Goal: Task Accomplishment & Management: Use online tool/utility

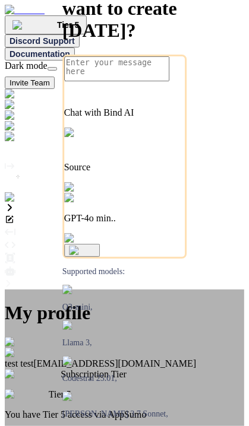
type textarea "x"
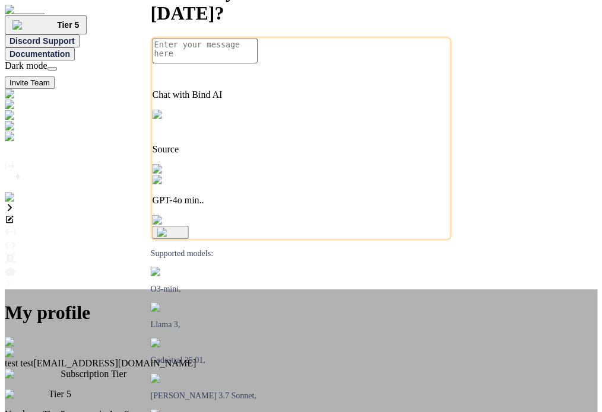
click at [445, 290] on div "My profile test test testbindtest124@mailinator.com Subscription Tier Tier 5 Yo…" at bounding box center [301, 401] width 592 height 222
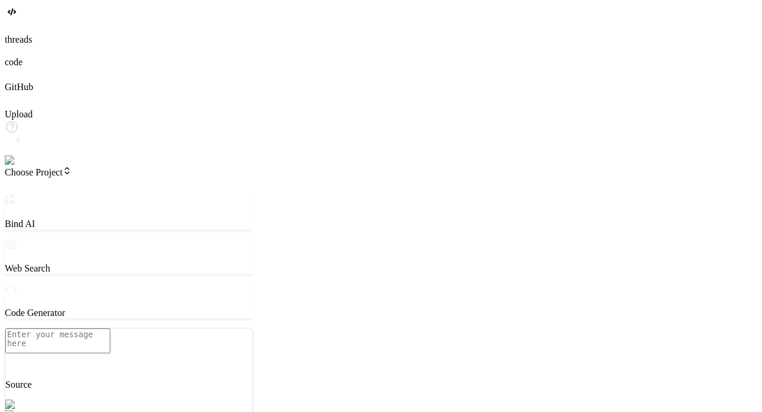
click at [103, 348] on textarea at bounding box center [57, 341] width 105 height 25
type textarea "x"
type textarea "h"
type textarea "x"
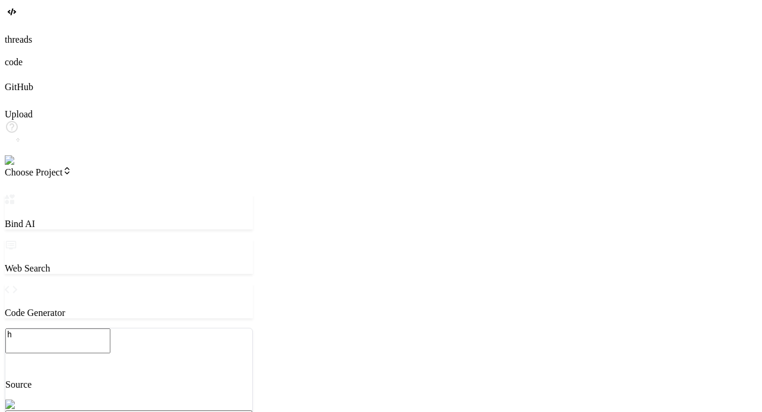
type textarea "hi"
type textarea "x"
type textarea "hi"
type textarea "x"
type textarea "hi c"
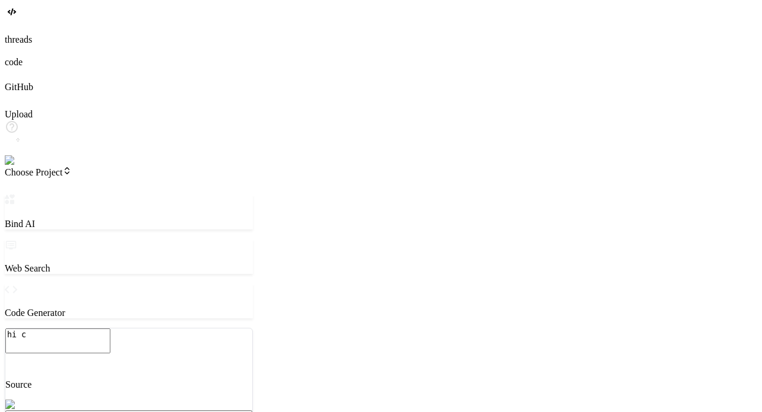
type textarea "x"
type textarea "hi cr"
type textarea "x"
type textarea "hi cre"
type textarea "x"
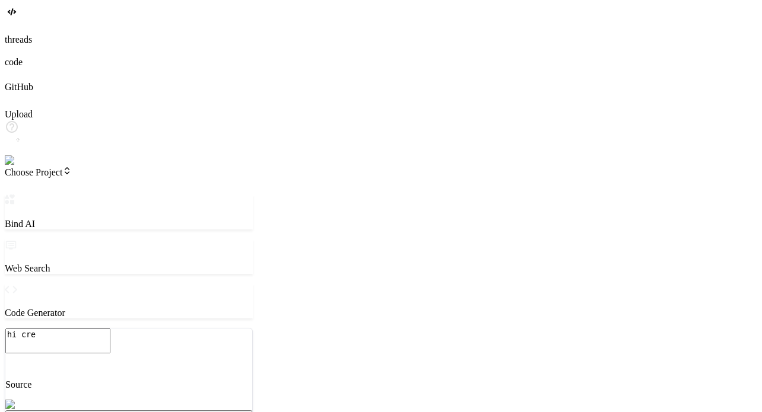
type textarea "hi crea"
type textarea "x"
type textarea "hi creat"
type textarea "x"
type textarea "hi create"
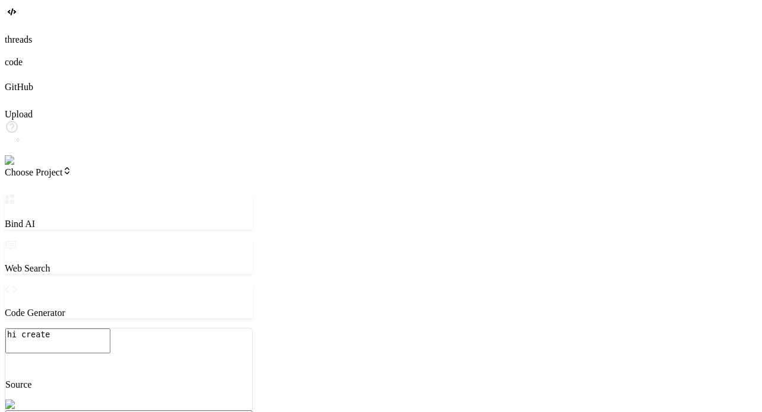
type textarea "x"
type textarea "hi create"
type textarea "x"
type textarea "hi create a"
type textarea "x"
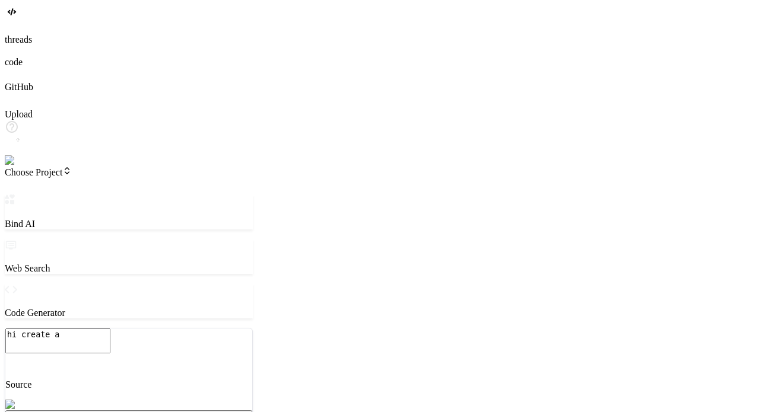
type textarea "hi create a"
type textarea "x"
type textarea "hi create a n"
type textarea "x"
type textarea "hi create a ne"
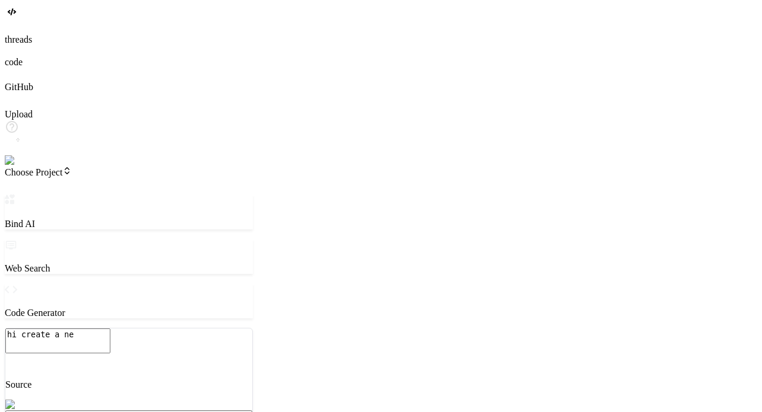
type textarea "x"
type textarea "hi create a nex"
type textarea "x"
type textarea "hi create a next"
type textarea "x"
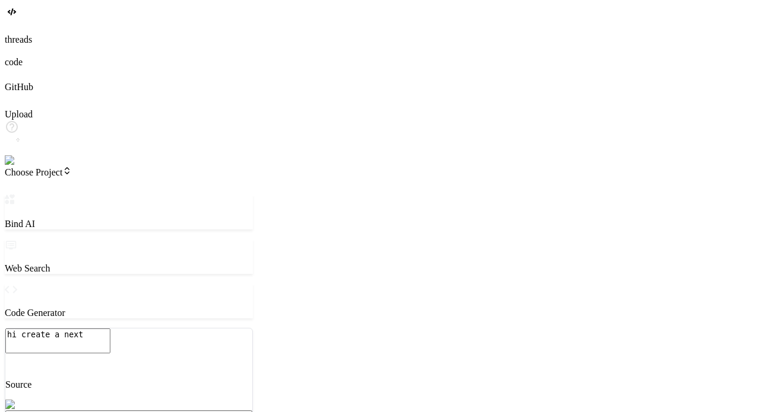
type textarea "hi create a next"
type textarea "x"
type textarea "hi create a next u"
type textarea "x"
type textarea "hi create a next uj"
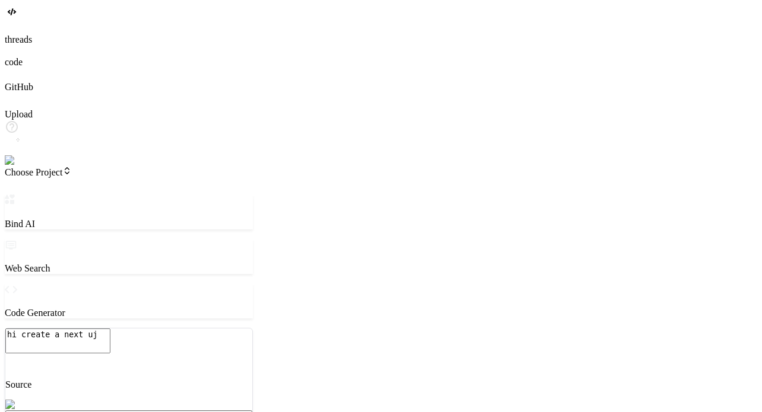
type textarea "x"
type textarea "hi create a next ujs"
type textarea "x"
type textarea "hi create a next ujs"
type textarea "x"
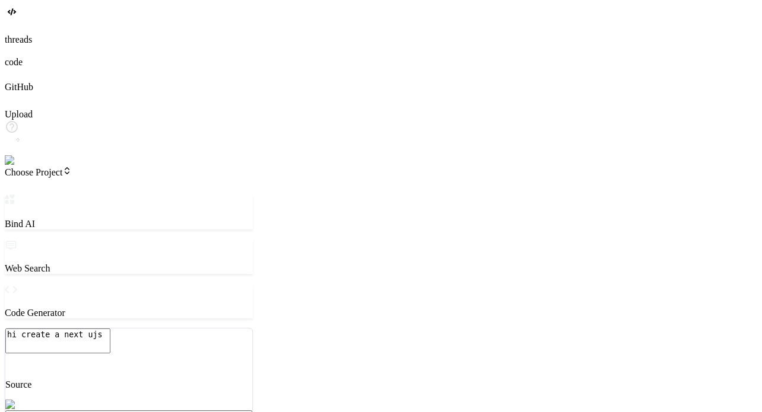
type textarea "hi create a next ujs"
type textarea "x"
type textarea "hi create a next uj"
type textarea "x"
type textarea "hi create a next u"
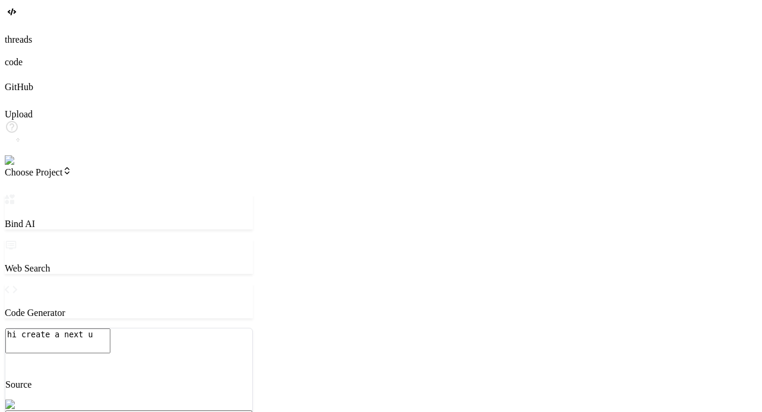
type textarea "x"
type textarea "hi create a next"
type textarea "x"
type textarea "hi create a next j"
type textarea "x"
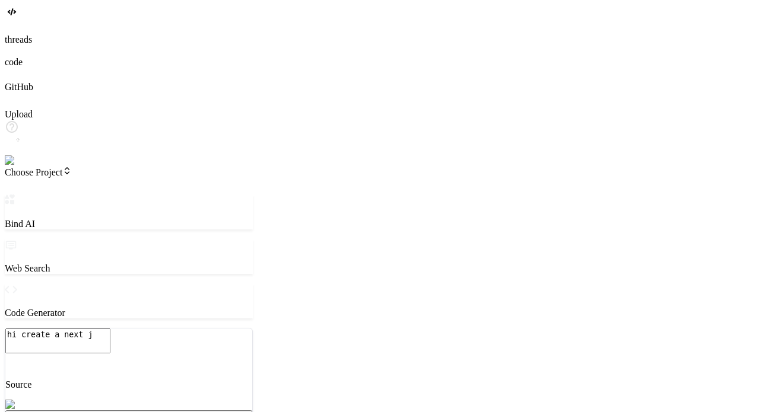
type textarea "hi create a next js"
type textarea "x"
type textarea "hi create a next js"
type textarea "x"
type textarea "hi create a next js e"
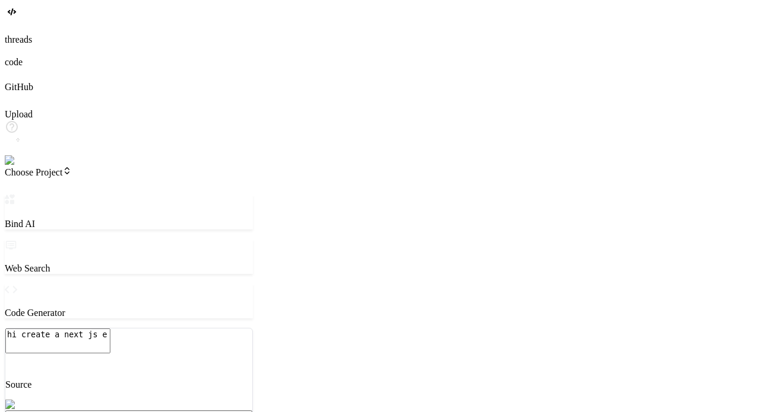
type textarea "x"
type textarea "hi create a next js ex"
type textarea "x"
type textarea "hi create a next js exo"
type textarea "x"
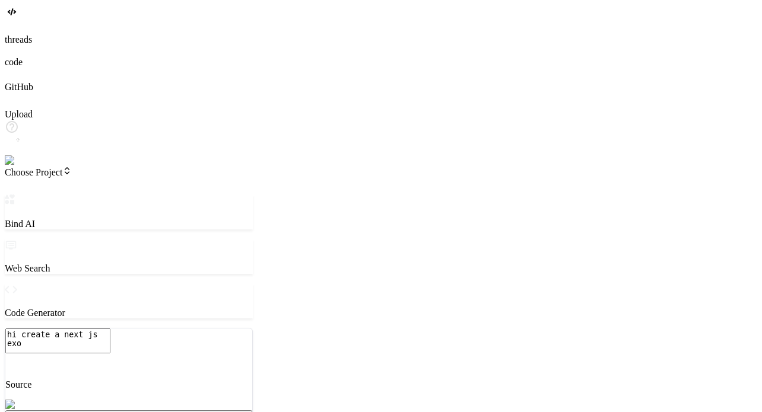
type textarea "hi create a next js exor"
type textarea "x"
type textarea "hi create a next js exorr"
type textarea "x"
type textarea "hi create a next js exorre"
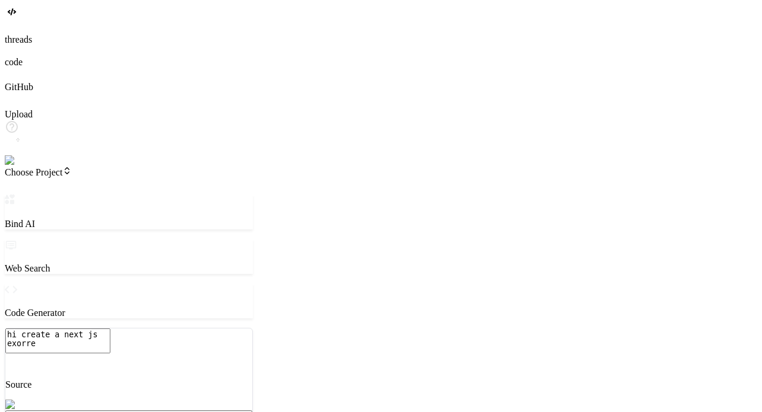
type textarea "x"
type textarea "hi create a next js exorrec"
type textarea "x"
type textarea "hi create a next js exorrect"
type textarea "x"
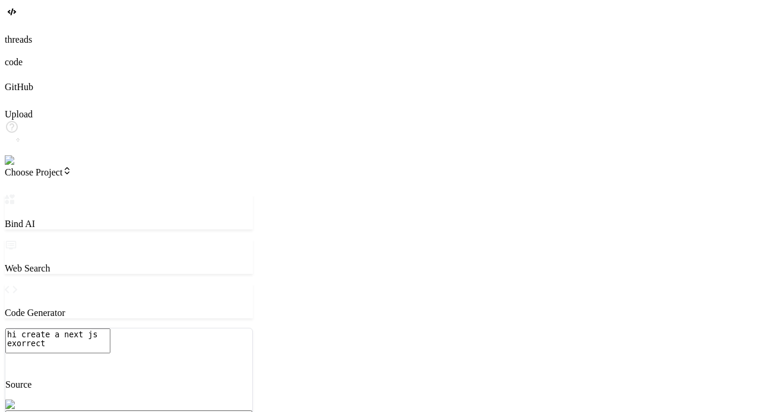
type textarea "hi create a next js exorrect"
type textarea "x"
type textarea "hi create a next js exorrect"
type textarea "x"
type textarea "hi create a next js exorrec"
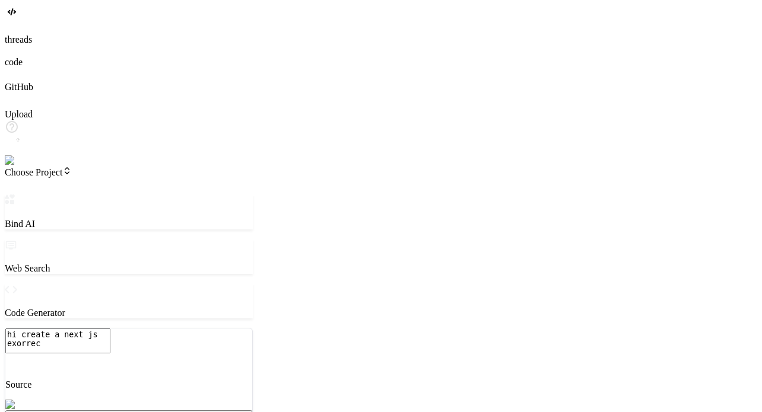
type textarea "x"
type textarea "hi create a next js exorre"
type textarea "x"
type textarea "hi create a next js exorr"
type textarea "x"
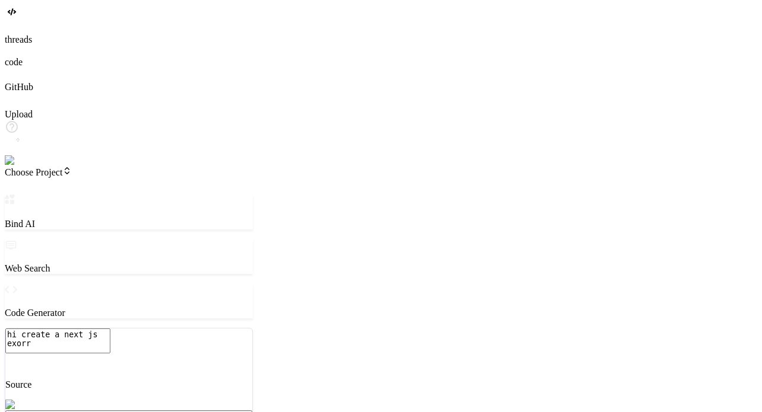
type textarea "hi create a next js exor"
type textarea "x"
type textarea "hi create a next js exo"
type textarea "x"
type textarea "hi create a next js ex"
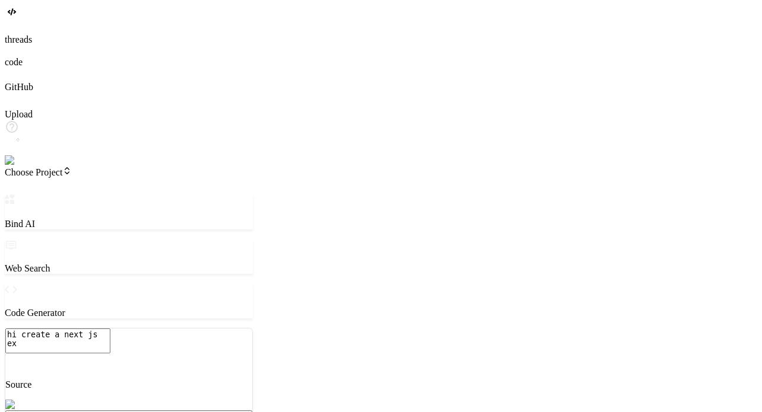
type textarea "x"
type textarea "hi create a next js e"
type textarea "x"
type textarea "hi create a next js"
type textarea "x"
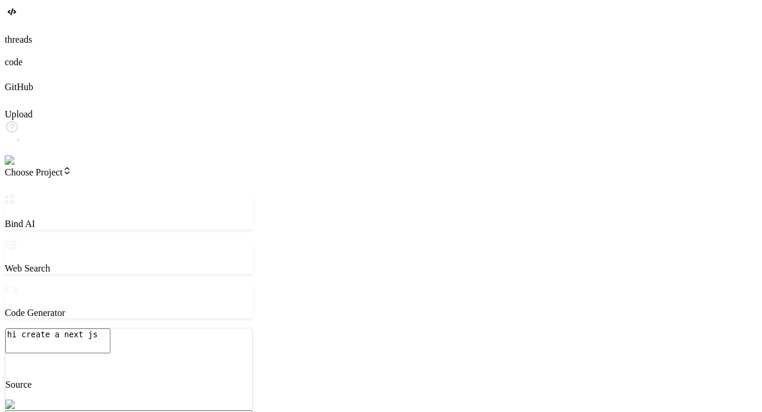
type textarea "hi create a next js e"
type textarea "x"
type textarea "hi create a next js ec"
type textarea "x"
type textarea "hi create a next js eco"
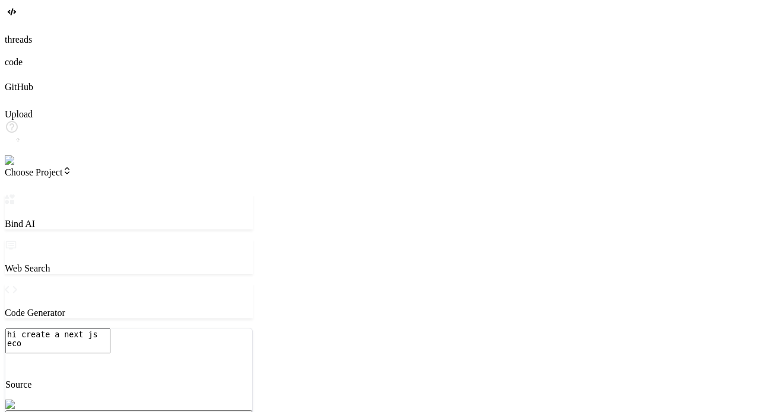
type textarea "x"
type textarea "hi create a next js ecom"
type textarea "x"
type textarea "hi create a next js ecomm"
type textarea "x"
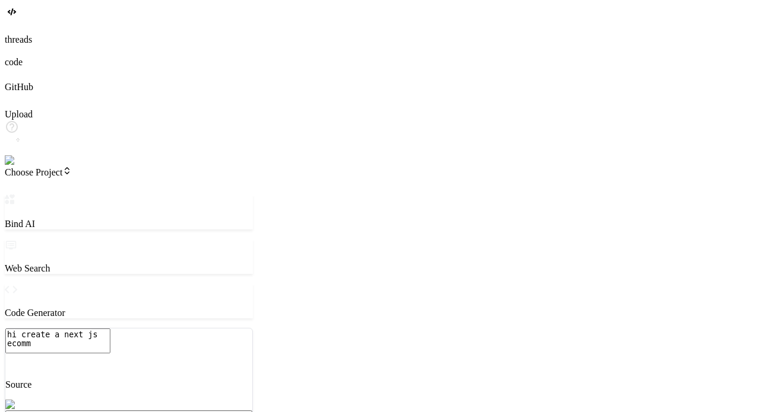
type textarea "hi create a next js ecomme"
type textarea "x"
type textarea "hi create a next js ecommer"
type textarea "x"
type textarea "hi create a next js ecommerc"
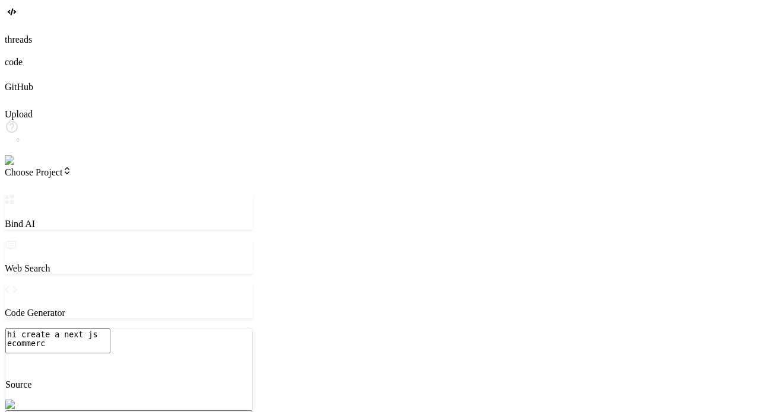
type textarea "x"
type textarea "hi create a next js ecommerce"
type textarea "x"
type textarea "hi create a next js ecommerce"
type textarea "x"
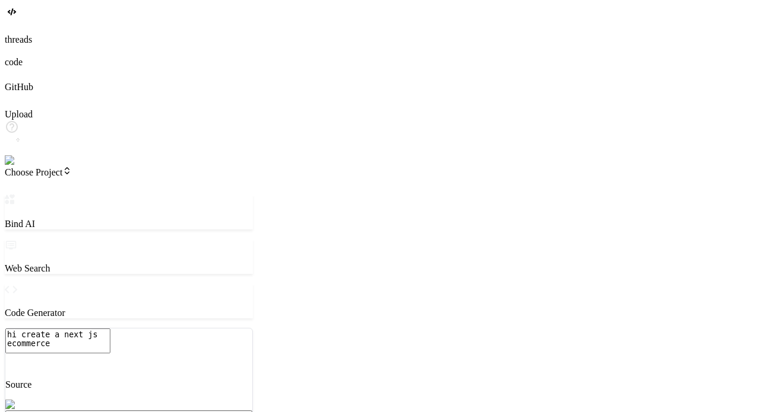
type textarea "hi create a next js ecommerce a"
type textarea "x"
type textarea "hi create a next js ecommerce ap"
type textarea "x"
type textarea "hi create a next js ecommerce app"
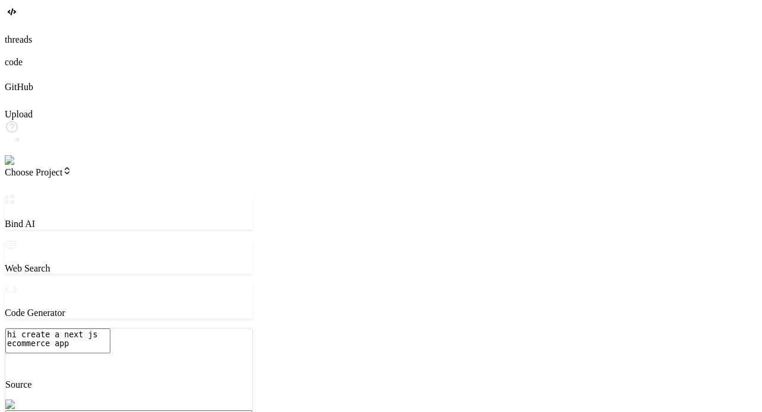
type textarea "x"
type textarea "hi create a next js ecommerce app"
click at [37, 412] on rect at bounding box center [25, 418] width 24 height 13
click at [110, 341] on textarea "hi create a next js ecommerce app" at bounding box center [57, 341] width 105 height 25
type textarea "x"
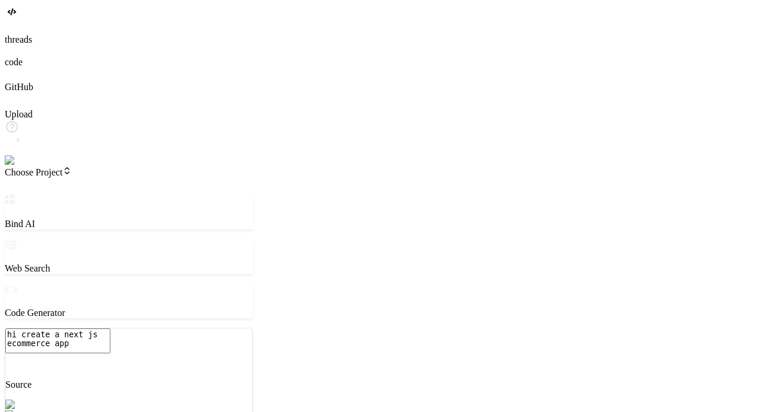
type textarea "hi create a next js ecommerce app t"
type textarea "x"
type textarea "hi create a next js ecommerce app th"
type textarea "x"
type textarea "hi create a next js ecommerce app the"
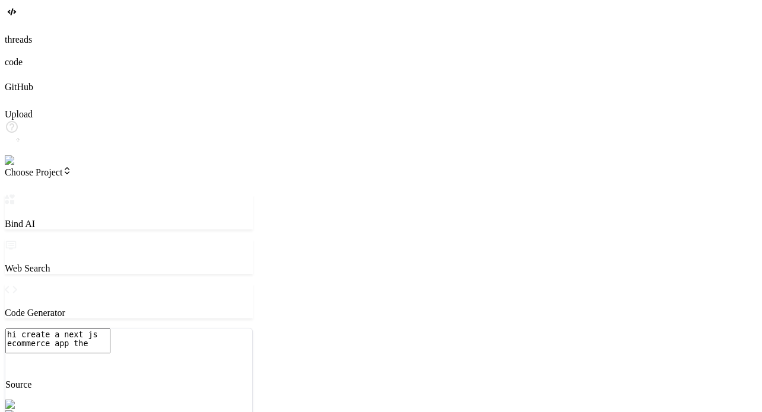
type textarea "x"
type textarea "hi create a next js ecommerce app the"
type textarea "x"
type textarea "hi create a next js ecommerce app the u"
type textarea "x"
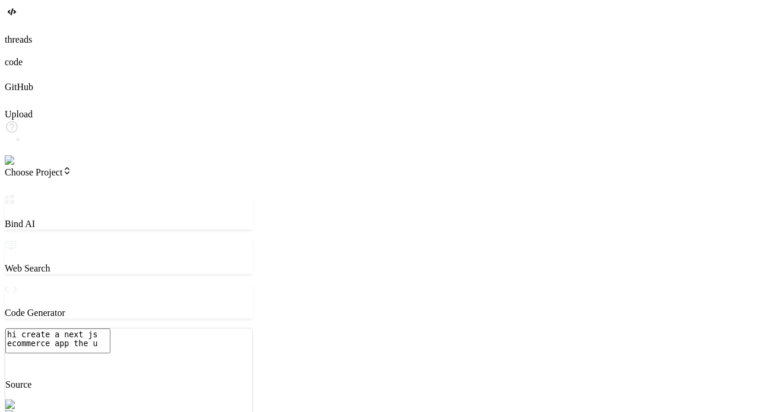
type textarea "hi create a next js ecommerce app the ui"
type textarea "x"
type textarea "hi create a next js ecommerce app the ui"
type textarea "x"
type textarea "hi create a next js ecommerce app the ui s"
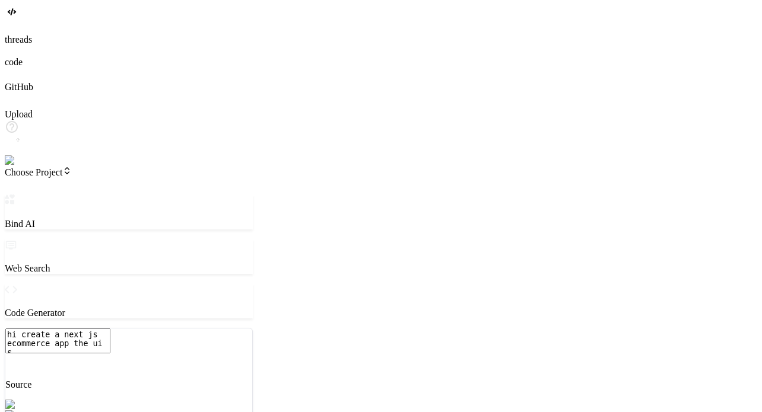
type textarea "x"
type textarea "hi create a next js ecommerce app the ui sh"
type textarea "x"
type textarea "hi create a next js ecommerce app the ui sho"
type textarea "x"
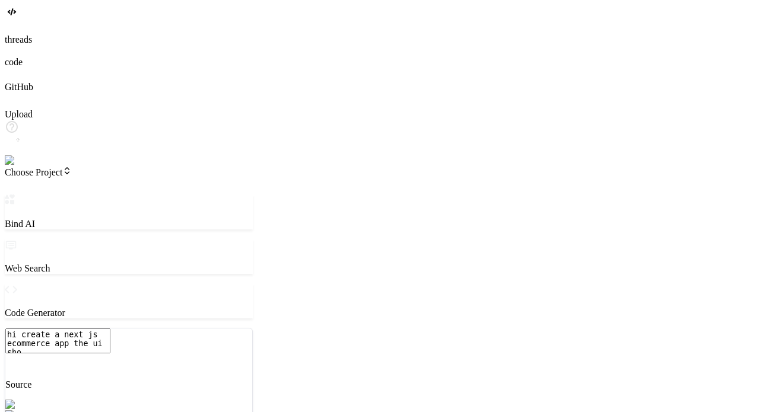
type textarea "hi create a next js ecommerce app the ui shou"
type textarea "x"
type textarea "hi create a next js ecommerce app the ui shoul"
type textarea "x"
type textarea "hi create a next js ecommerce app the ui should"
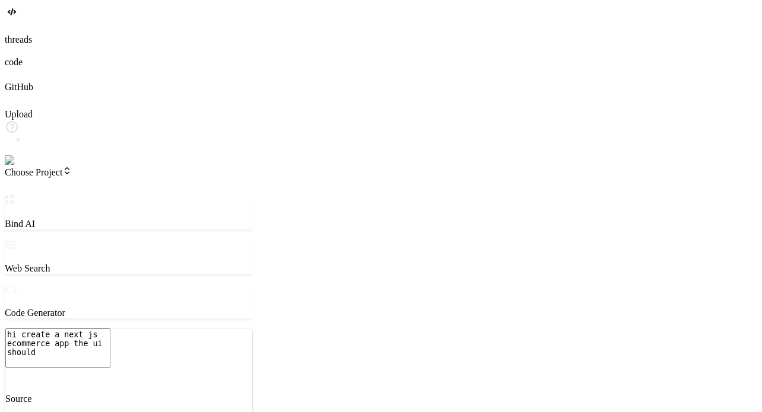
type textarea "x"
type textarea "hi create a next js ecommerce app the ui should"
type textarea "x"
type textarea "hi create a next js ecommerce app the ui should b"
type textarea "x"
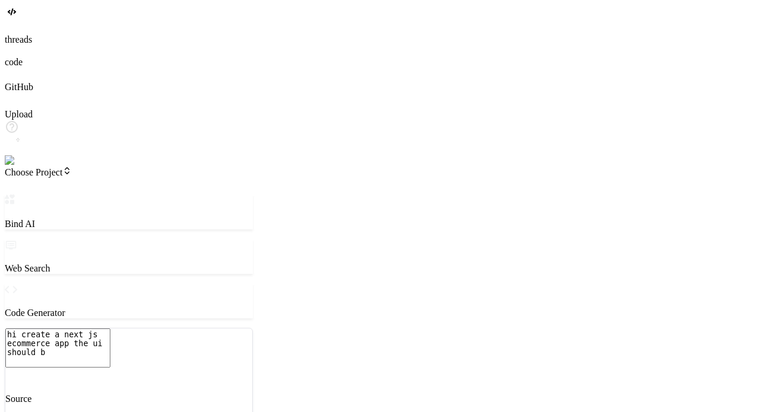
type textarea "hi create a next js ecommerce app the ui should be"
type textarea "x"
type textarea "hi create a next js ecommerce app the ui should be"
type textarea "x"
type textarea "hi create a next js ecommerce app the ui should be e"
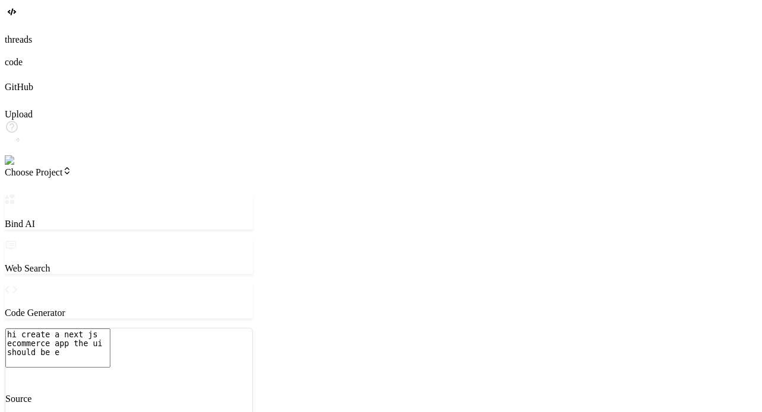
type textarea "x"
type textarea "hi create a next js ecommerce app the ui should be ex"
type textarea "x"
type textarea "hi create a next js ecommerce app the ui should be ext"
type textarea "x"
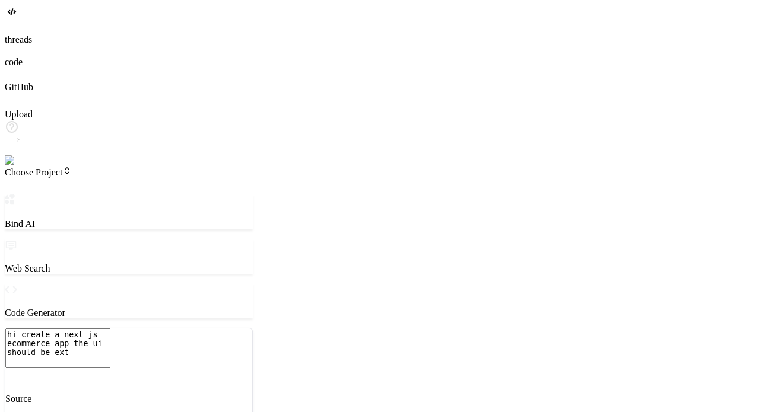
type textarea "hi create a next js ecommerce app the ui should be extr"
type textarea "x"
type textarea "hi create a next js ecommerce app the ui should be extra"
type textarea "x"
type textarea "hi create a next js ecommerce app the ui should be extrao"
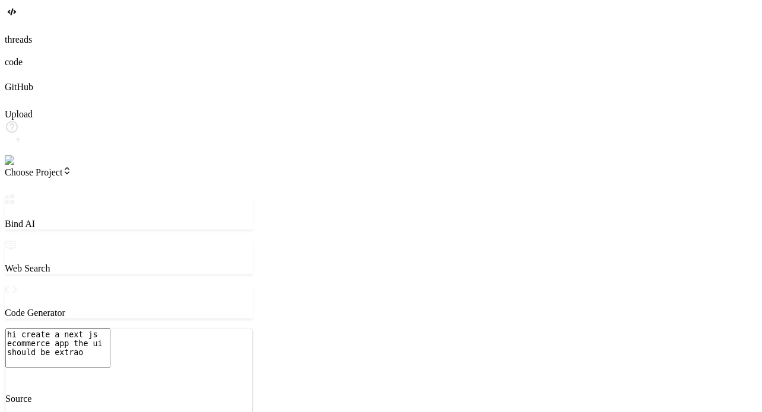
type textarea "x"
type textarea "hi create a next js ecommerce app the ui should be extraor"
type textarea "x"
type textarea "hi create a next js ecommerce app the ui should be extraori"
type textarea "x"
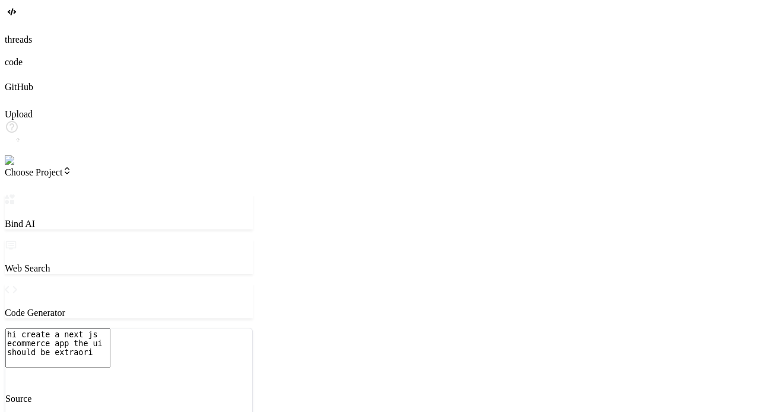
type textarea "hi create a next js ecommerce app the ui should be extraorid"
type textarea "x"
type textarea "hi create a next js ecommerce app the ui should be extraori"
type textarea "x"
type textarea "hi create a next js ecommerce app the ui should be extraor"
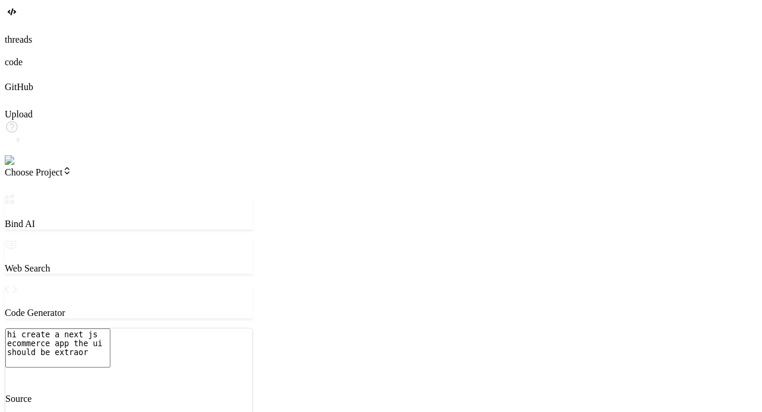
type textarea "x"
type textarea "hi create a next js ecommerce app the ui should be extraord"
type textarea "x"
type textarea "hi create a next js ecommerce app the ui should be extraordi"
type textarea "x"
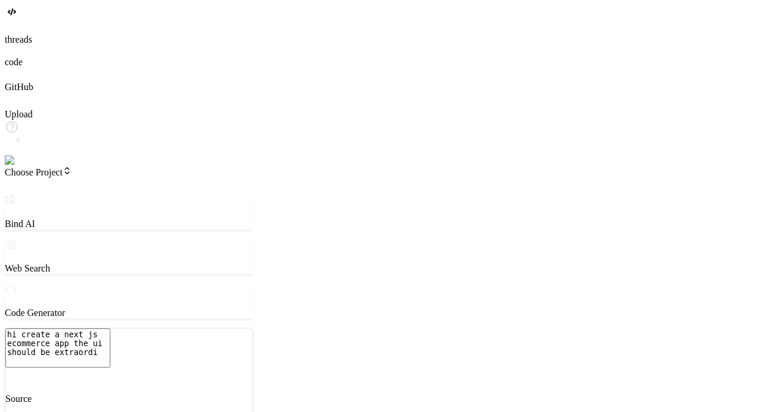
type textarea "hi create a next js ecommerce app the ui should be extraordin"
type textarea "x"
type textarea "hi create a next js ecommerce app the ui should be extraordina"
type textarea "x"
type textarea "hi create a next js ecommerce app the ui should be extraordinar"
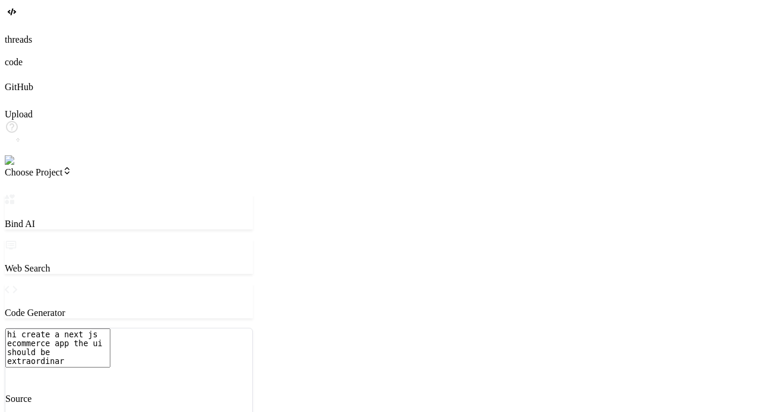
type textarea "x"
type textarea "hi create a next js ecommerce app the ui should be extraordinary"
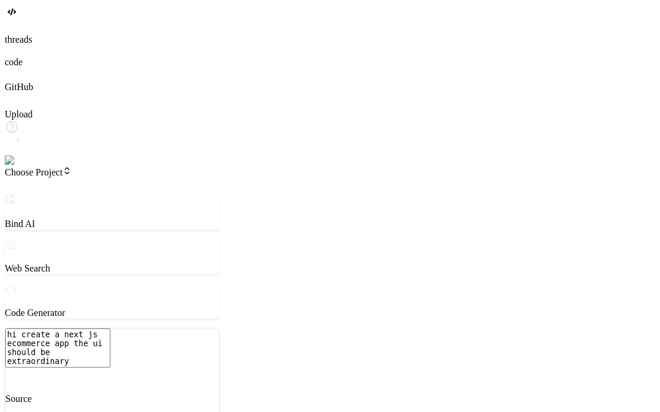
click at [110, 347] on textarea "hi create a next js ecommerce app the ui should be extraordinary" at bounding box center [57, 348] width 105 height 39
type textarea "x"
type textarea "hi create a next js ecommerce app the ui should be extraordinary"
type textarea "x"
type textarea "hi create a next js ecommerce app the ui should be extraordinary a"
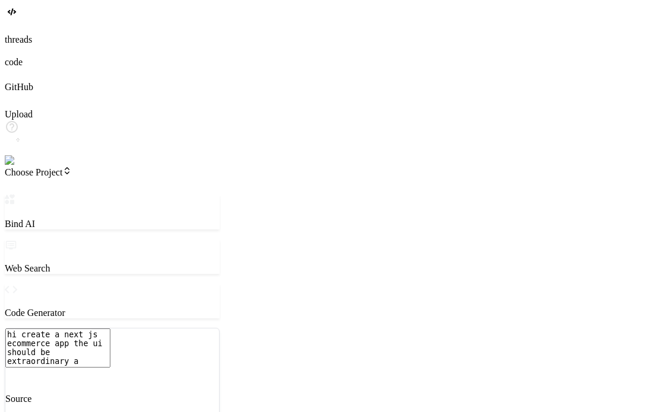
type textarea "x"
type textarea "hi create a next js ecommerce app the ui should be extraordinary an"
type textarea "x"
type textarea "hi create a next js ecommerce app the ui should be extraordinary and"
type textarea "x"
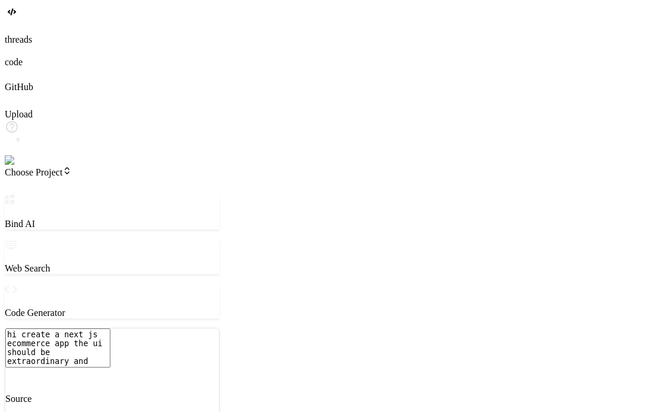
type textarea "hi create a next js ecommerce app the ui should be extraordinary and"
type textarea "x"
type textarea "hi create a next js ecommerce app the ui should be extraordinary and a"
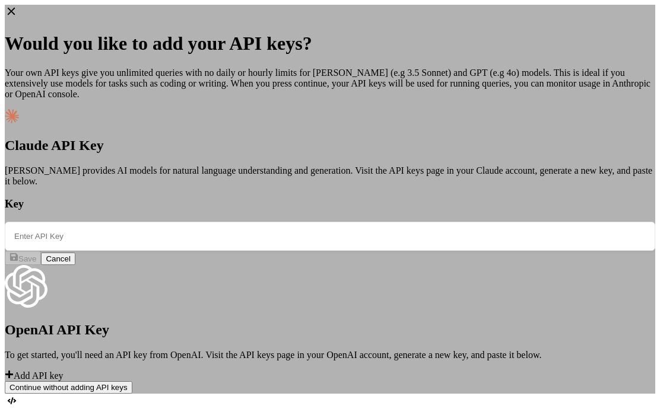
click at [132, 384] on button "Continue without adding API keys" at bounding box center [69, 387] width 128 height 12
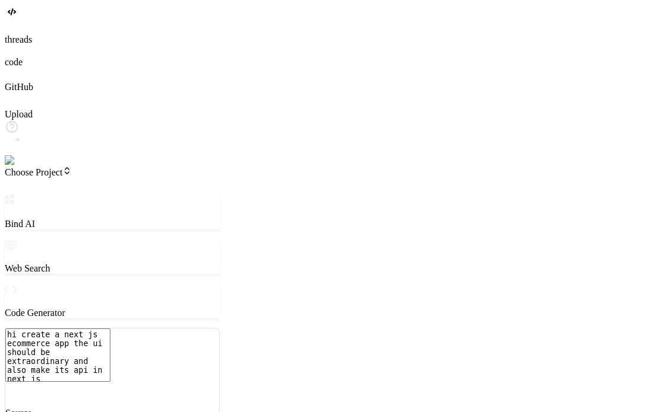
click at [110, 344] on textarea "hi create a next js ecommerce app the ui should be extraordinary and also make …" at bounding box center [57, 355] width 105 height 53
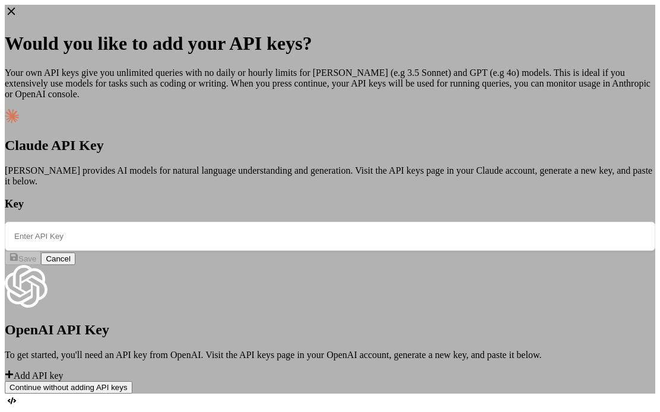
click at [132, 384] on button "Continue without adding API keys" at bounding box center [69, 387] width 128 height 12
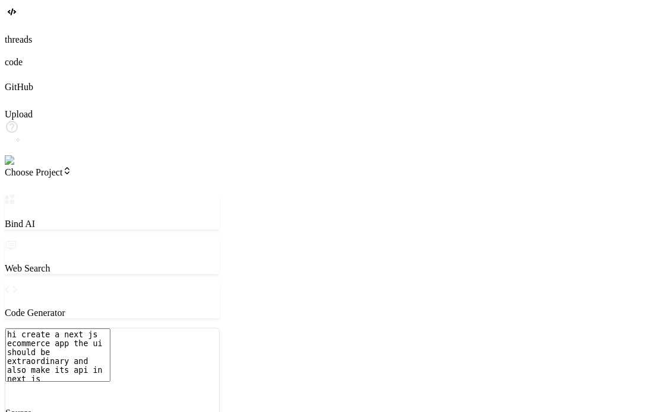
click at [110, 334] on textarea "hi create a next js ecommerce app the ui should be extraordinary and also make …" at bounding box center [57, 355] width 105 height 53
click at [21, 166] on img at bounding box center [24, 160] width 39 height 11
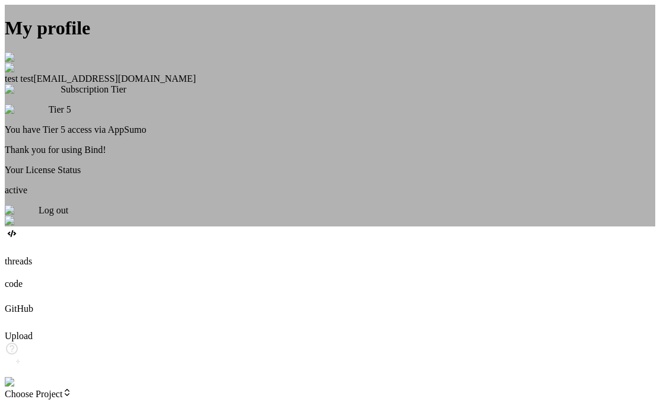
click at [297, 227] on div "Log out" at bounding box center [330, 215] width 650 height 21
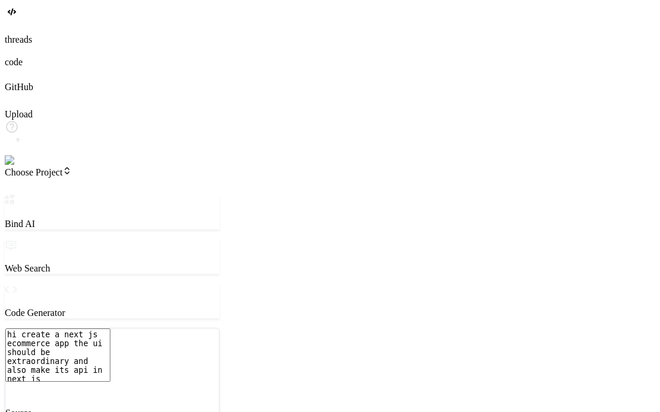
scroll to position [11, 0]
click at [17, 166] on img at bounding box center [21, 160] width 33 height 11
click at [110, 332] on textarea "hi create a next js ecommerce app the ui should be extraordinary and also make …" at bounding box center [57, 355] width 105 height 53
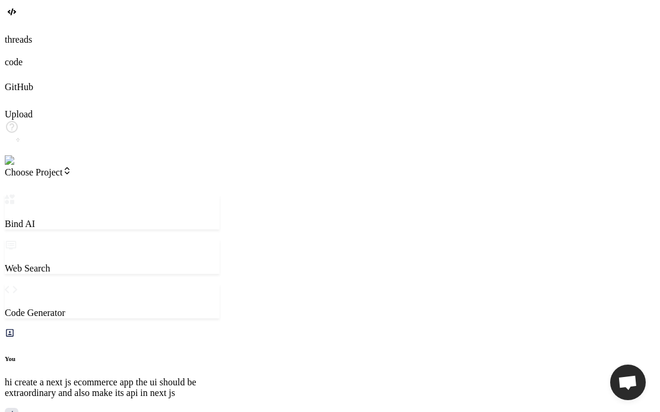
click at [72, 167] on span "Choose Project" at bounding box center [38, 172] width 67 height 10
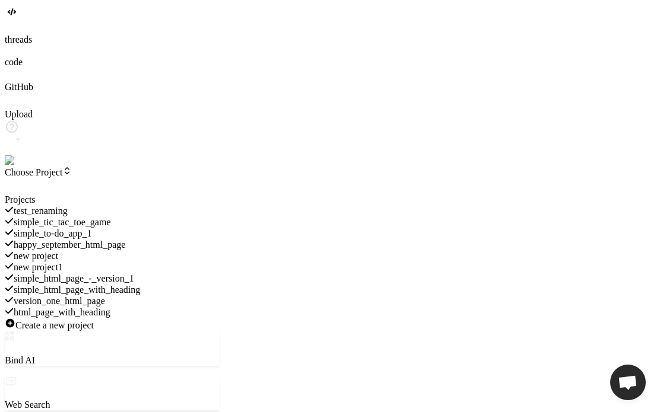
click at [95, 195] on div at bounding box center [112, 195] width 215 height 0
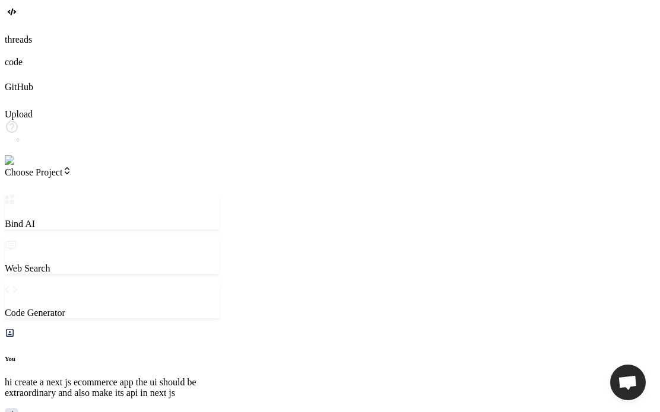
scroll to position [161, 0]
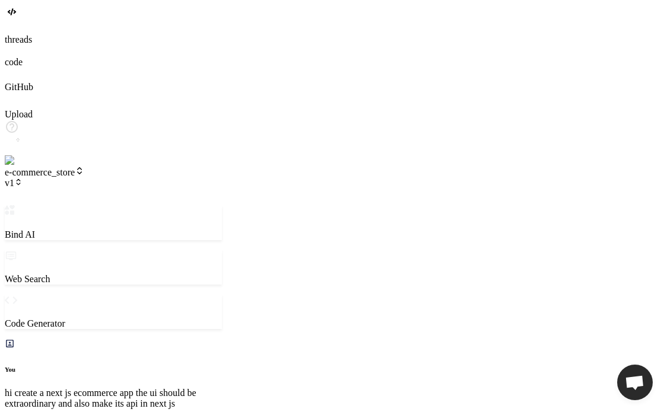
scroll to position [740, 0]
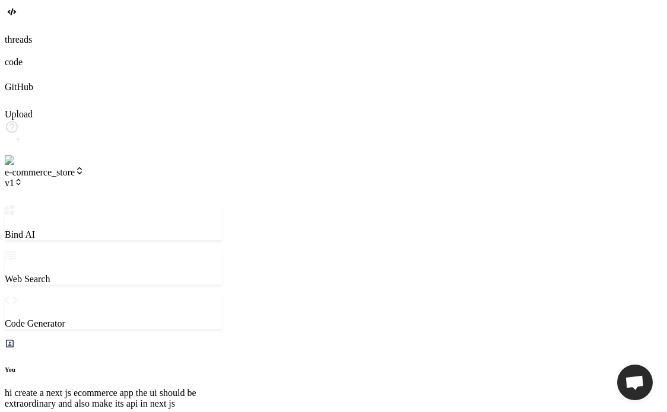
scroll to position [1230, 0]
paste textarea "./app/globals.css:1:1 Syntax error: /home/gqihe0qvkkdzfnah0h6udm3jh3nlo3-1tnf/a…"
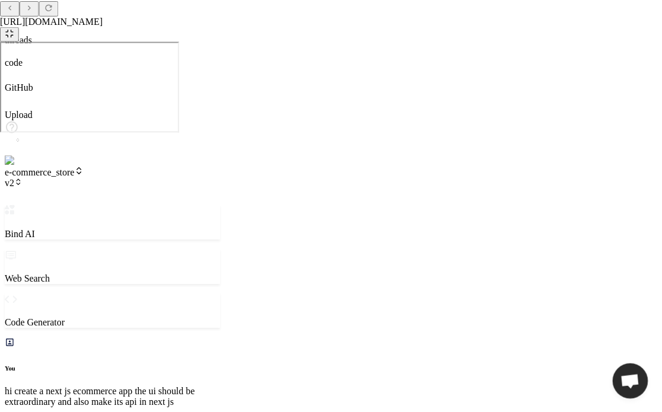
scroll to position [1298, 0]
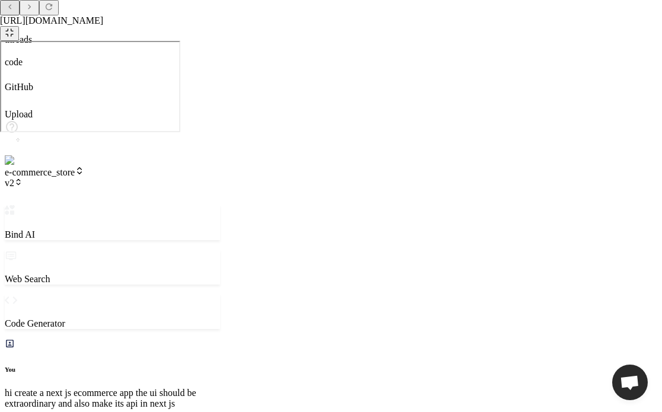
click at [14, 28] on icon at bounding box center [9, 32] width 9 height 9
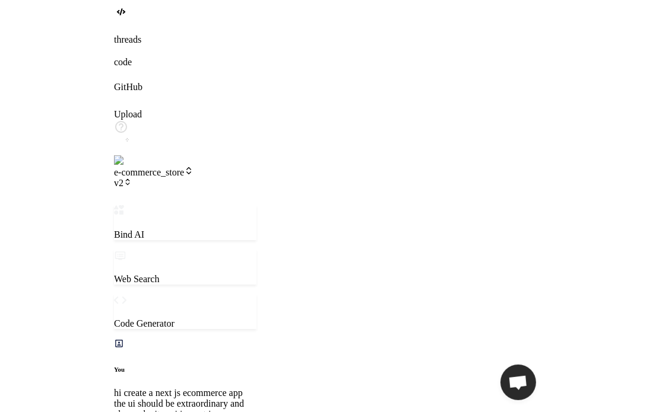
scroll to position [1560, 0]
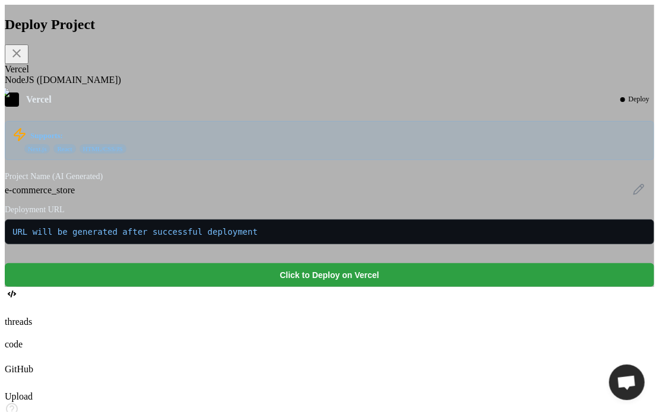
click at [306, 287] on button "Click to Deploy on Vercel" at bounding box center [329, 275] width 649 height 24
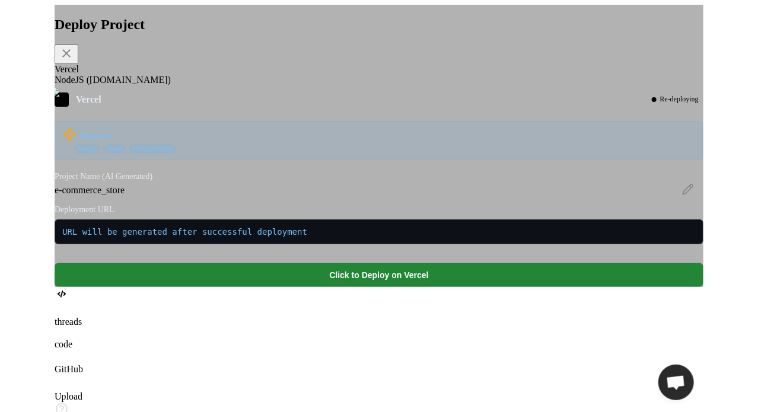
scroll to position [1920, 0]
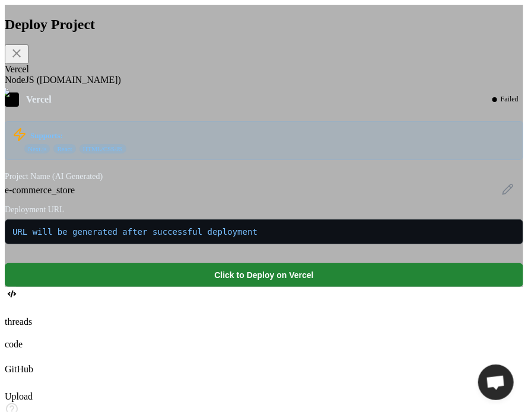
click at [24, 61] on icon at bounding box center [16, 53] width 14 height 14
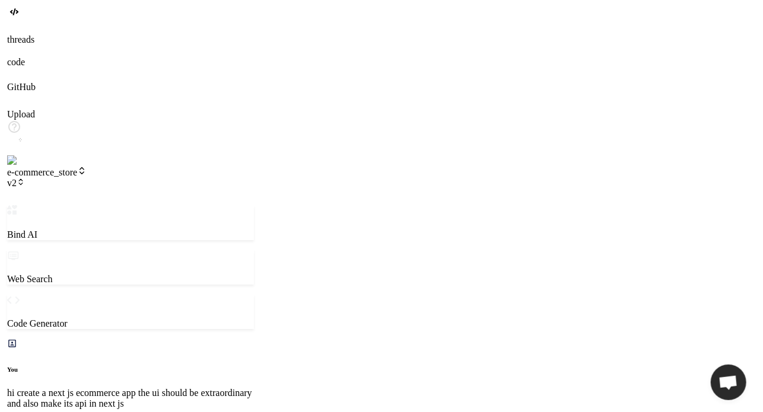
scroll to position [1733, 0]
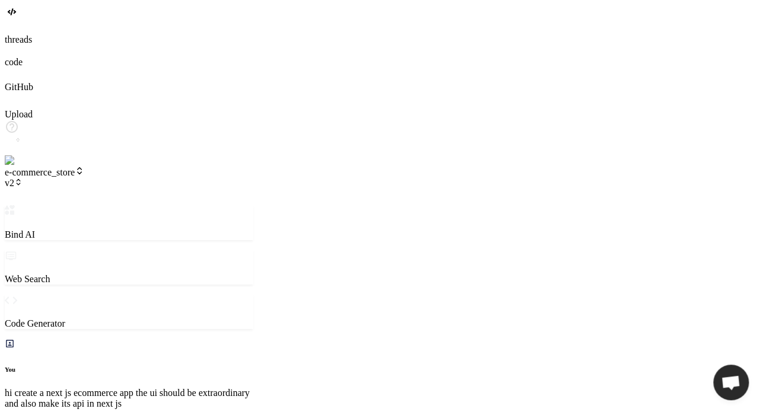
scroll to position [3110, 0]
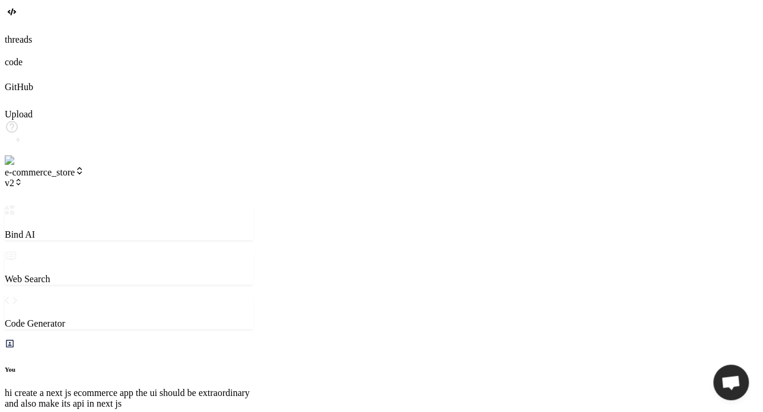
scroll to position [3044, 0]
drag, startPoint x: 482, startPoint y: 298, endPoint x: 465, endPoint y: 60, distance: 238.5
drag, startPoint x: 282, startPoint y: 144, endPoint x: 364, endPoint y: 384, distance: 253.3
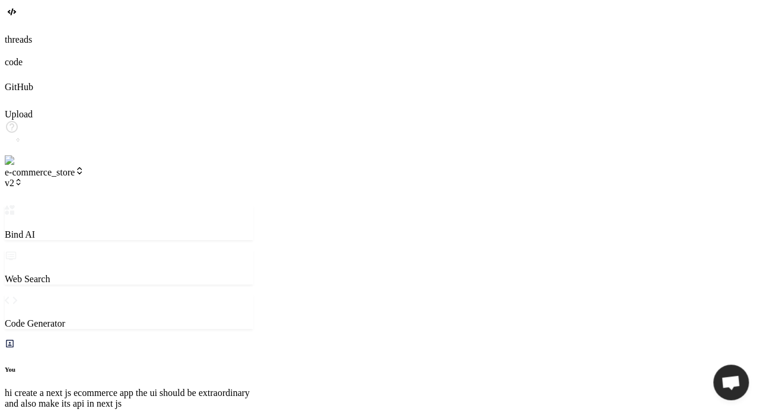
paste textarea "> loremipsu-dolor@4.3.2 sitam > cons adipi ⚠ Elitsed doei.tempor.in utlabor etd…"
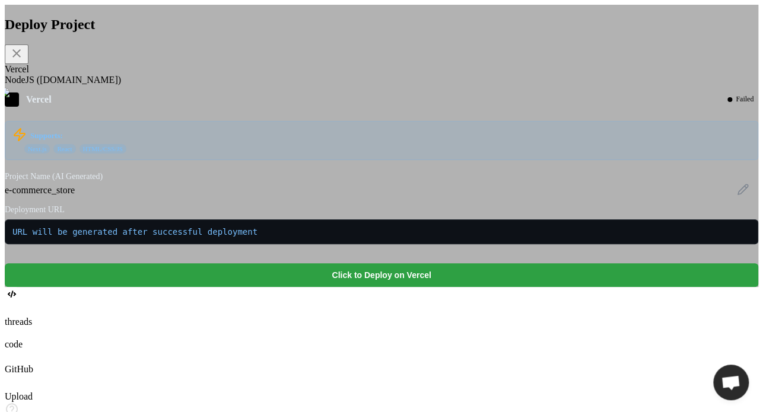
click at [419, 287] on button "Click to Deploy on Vercel" at bounding box center [381, 275] width 753 height 24
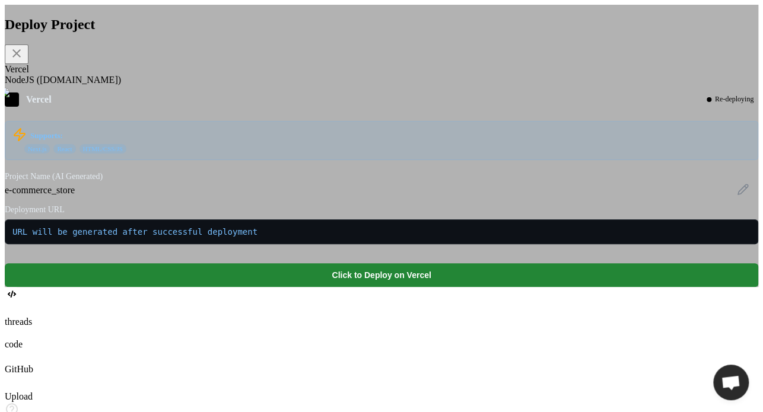
click at [24, 61] on icon at bounding box center [16, 53] width 14 height 14
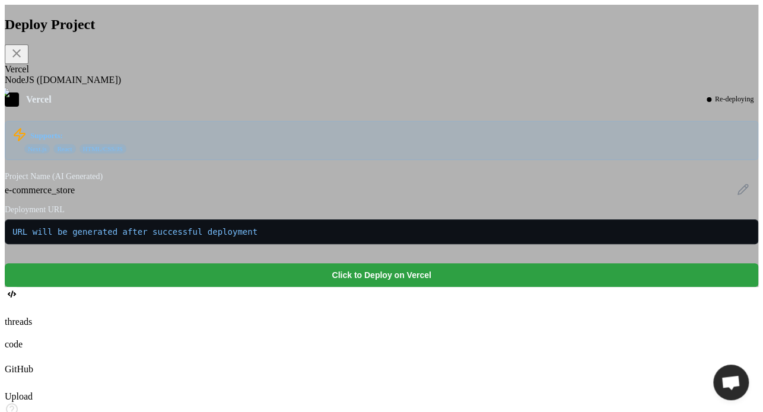
click at [386, 287] on button "Click to Deploy on Vercel" at bounding box center [381, 275] width 753 height 24
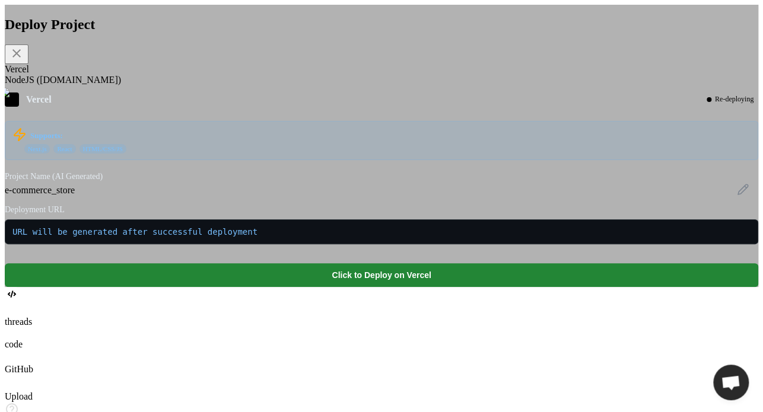
click at [601, 106] on div "Re-deploying" at bounding box center [730, 100] width 56 height 14
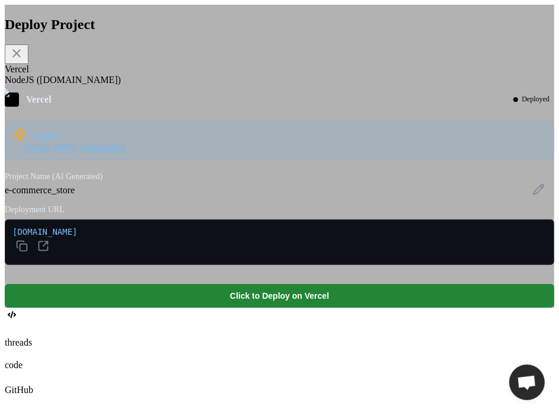
scroll to position [4325, 0]
click at [24, 248] on icon at bounding box center [20, 244] width 7 height 7
click at [49, 252] on icon at bounding box center [43, 246] width 12 height 12
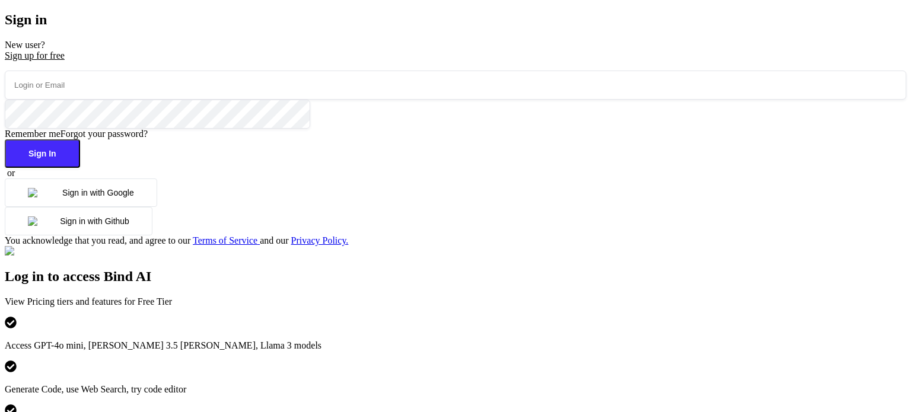
click at [157, 207] on button "Sign in with Google" at bounding box center [81, 193] width 152 height 28
